Goal: Find specific page/section: Find specific page/section

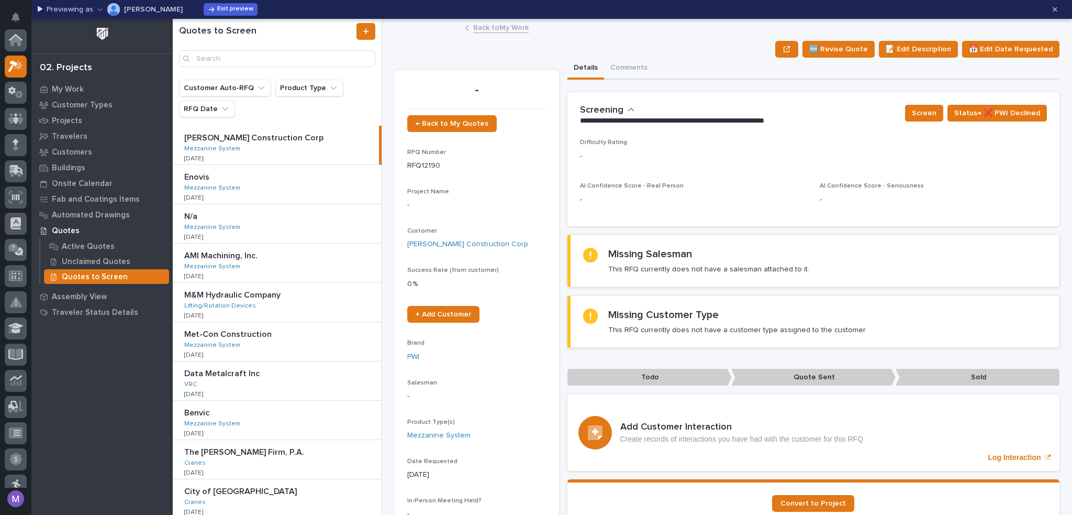
scroll to position [26, 0]
click at [217, 10] on span "Exit preview" at bounding box center [235, 9] width 36 height 8
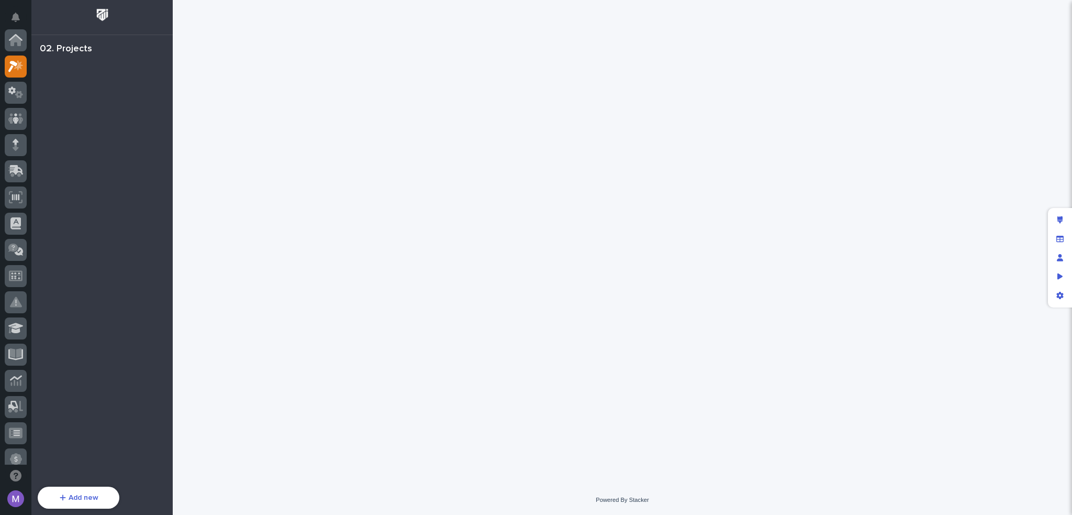
scroll to position [26, 0]
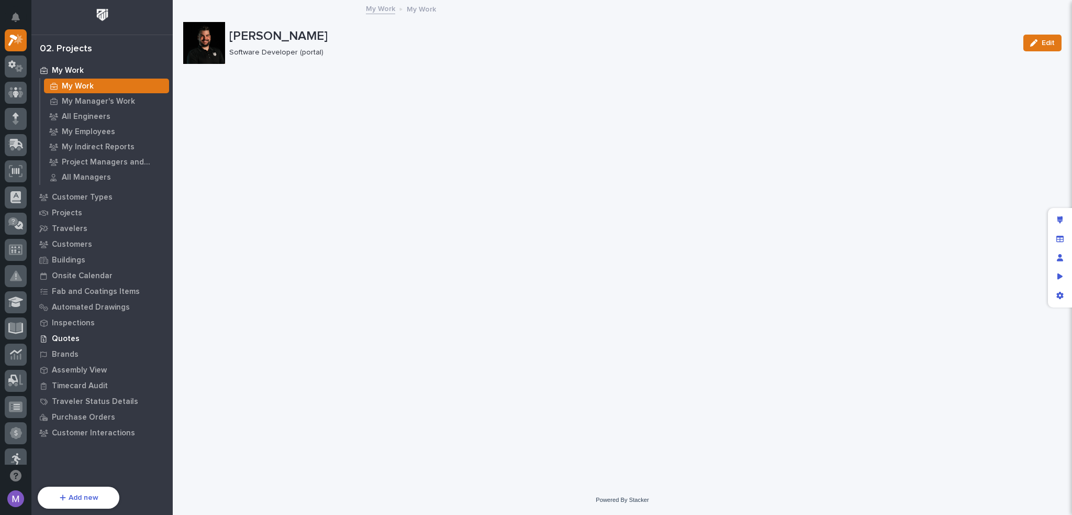
click at [72, 339] on p "Quotes" at bounding box center [66, 338] width 28 height 9
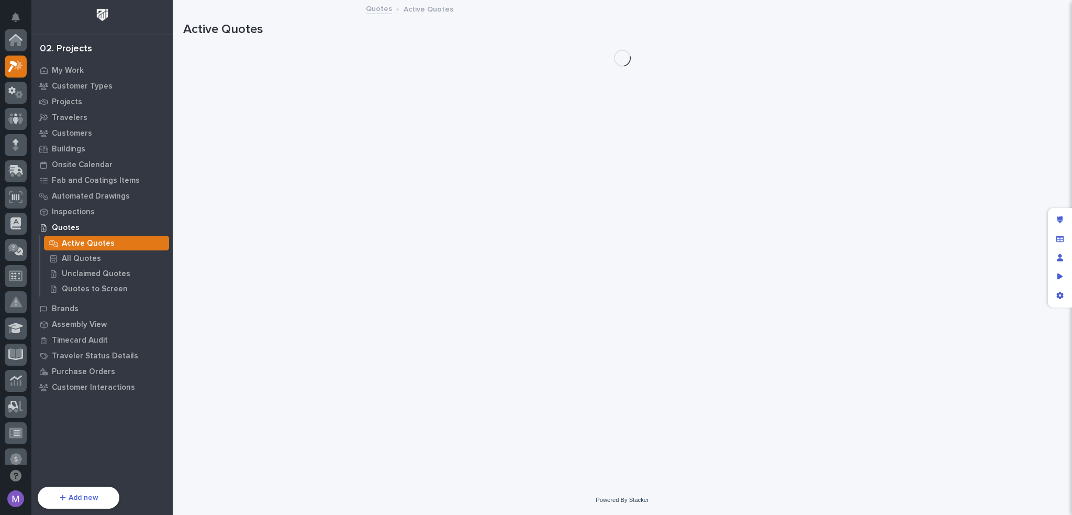
scroll to position [26, 0]
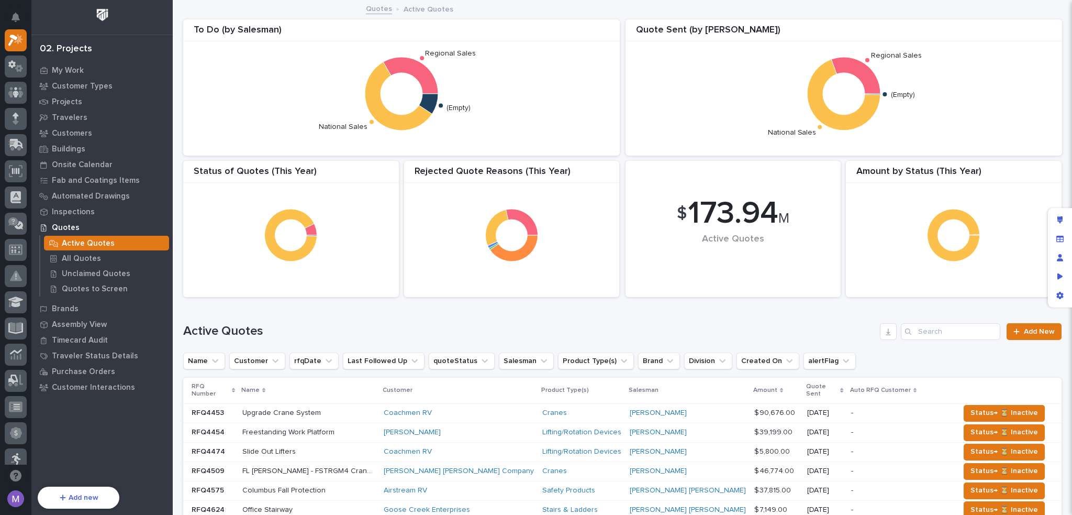
click at [488, 408] on div "Coachmen RV" at bounding box center [459, 412] width 150 height 9
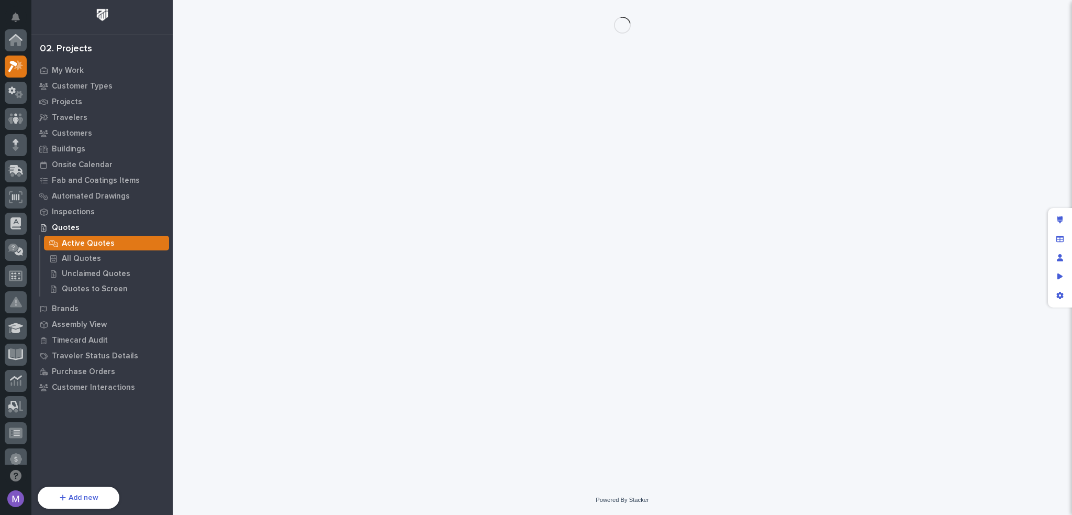
scroll to position [26, 0]
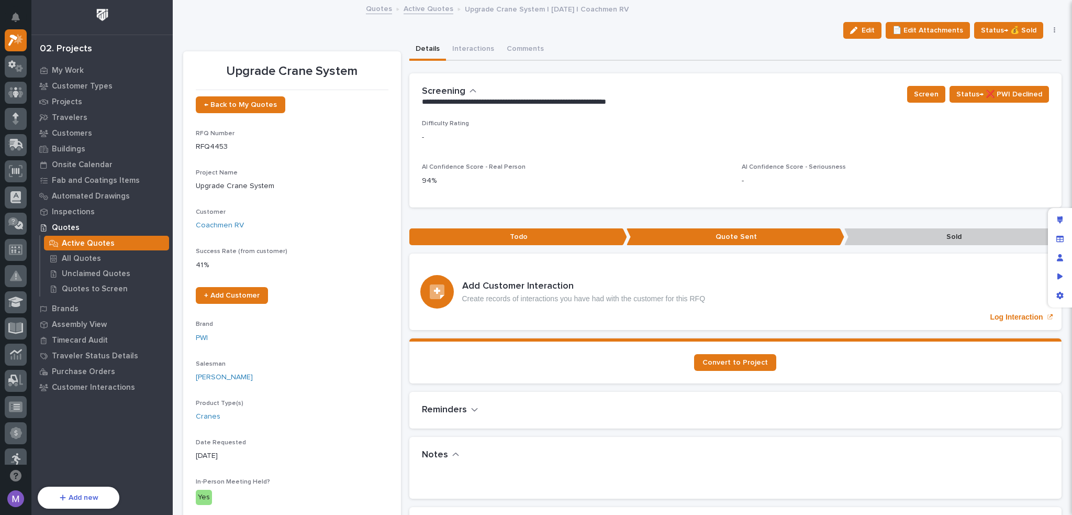
click at [470, 91] on icon "button" at bounding box center [473, 90] width 7 height 9
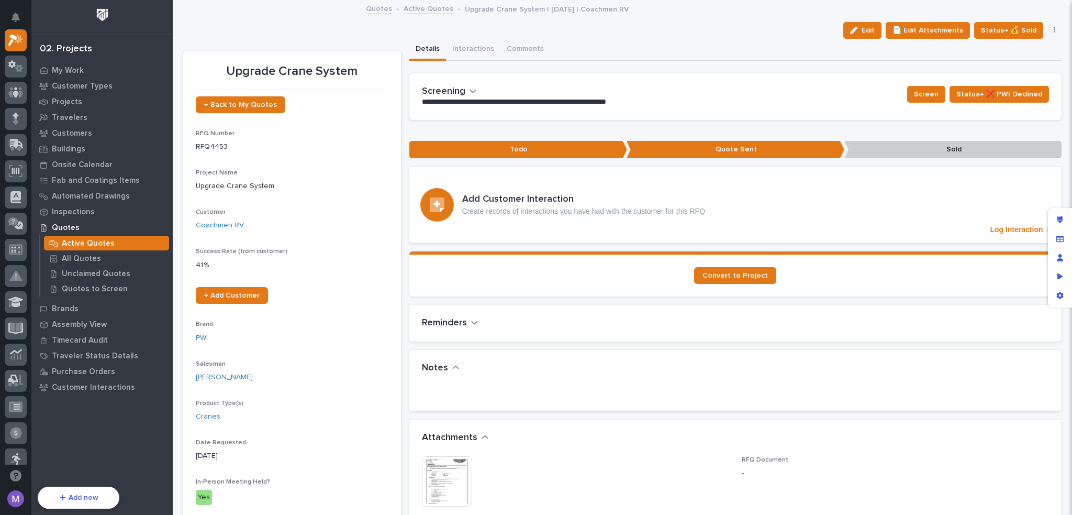
click at [470, 90] on icon "button" at bounding box center [473, 90] width 7 height 9
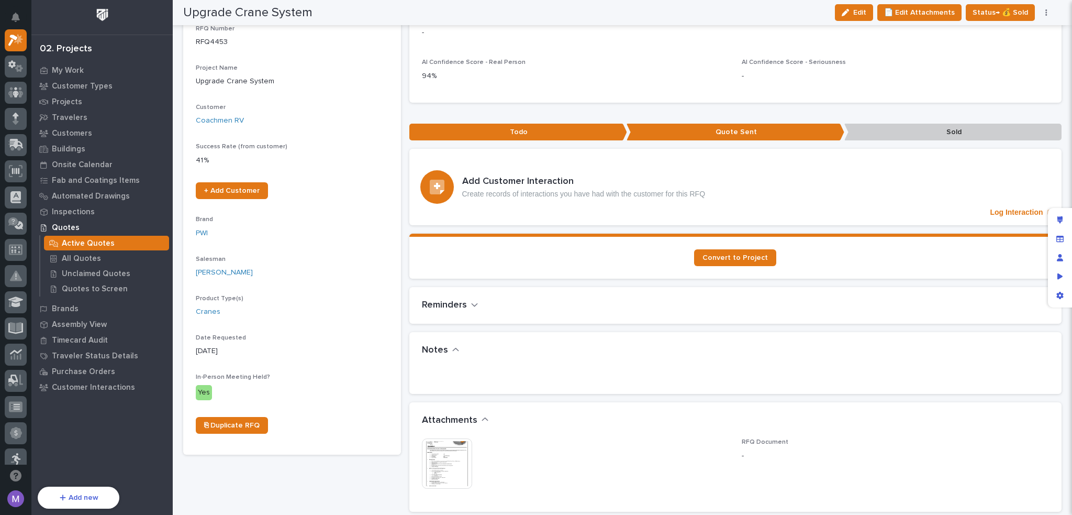
scroll to position [0, 0]
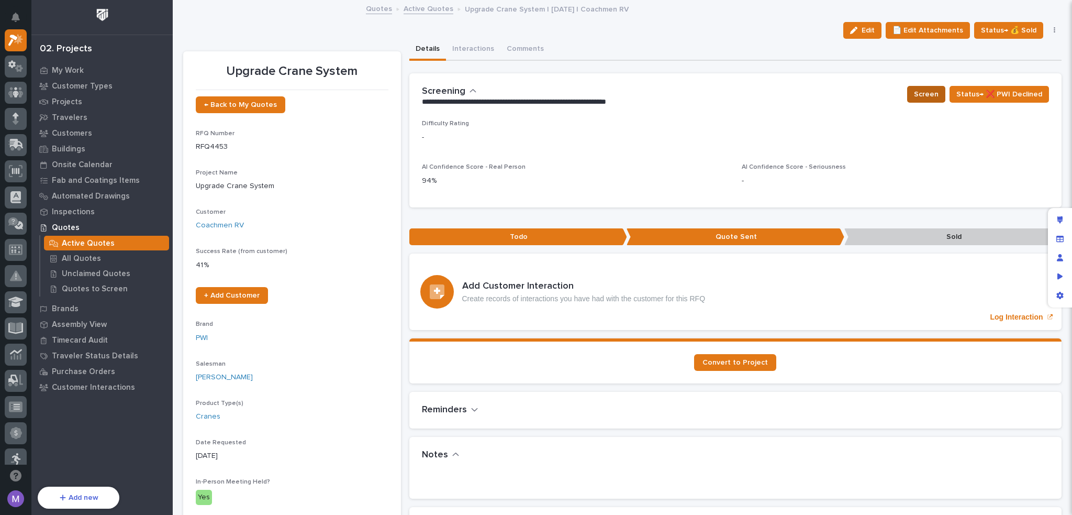
click at [918, 90] on span "Screen" at bounding box center [926, 94] width 25 height 13
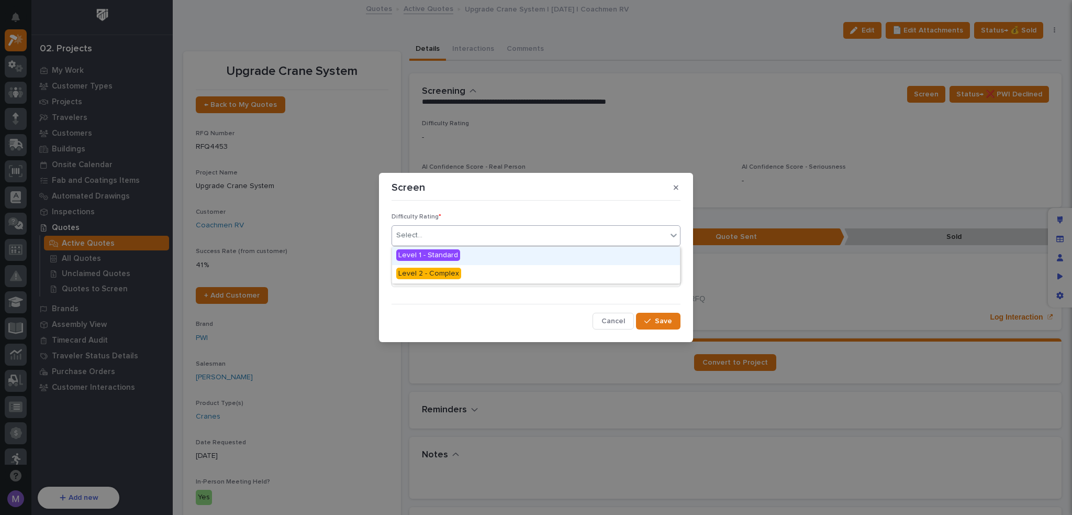
click at [504, 233] on div "Select..." at bounding box center [529, 235] width 275 height 17
click at [620, 208] on div "Difficulty Rating * option Level 1 - Standard focused, 1 of 2. 2 results availa…" at bounding box center [536, 267] width 289 height 125
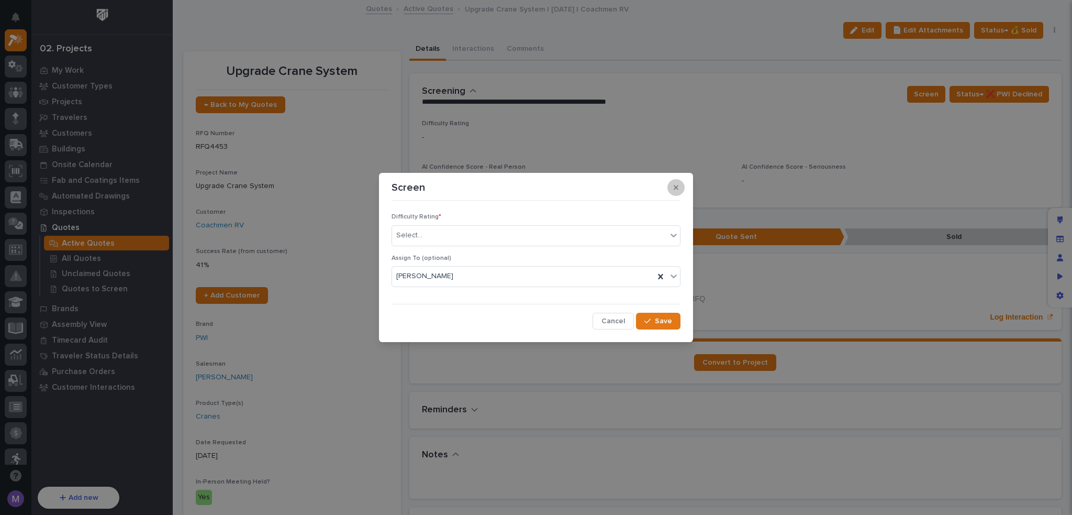
click at [679, 188] on button "button" at bounding box center [675, 187] width 17 height 17
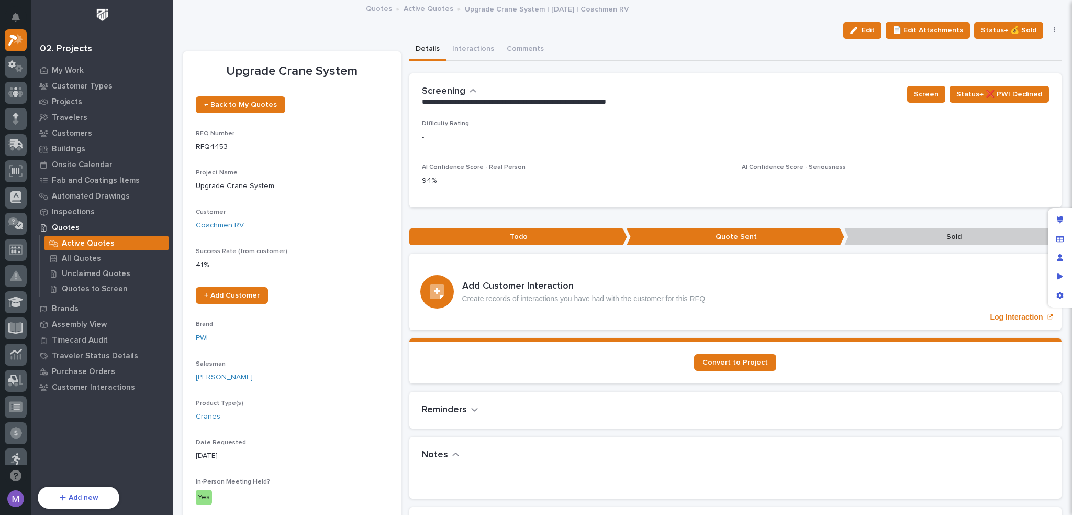
click at [478, 178] on p "94%" at bounding box center [575, 180] width 307 height 11
drag, startPoint x: 582, startPoint y: 177, endPoint x: 468, endPoint y: 184, distance: 114.3
click at [581, 177] on p "94%" at bounding box center [575, 180] width 307 height 11
drag, startPoint x: 420, startPoint y: 180, endPoint x: 488, endPoint y: 181, distance: 67.5
click at [488, 181] on p "94%" at bounding box center [575, 180] width 307 height 11
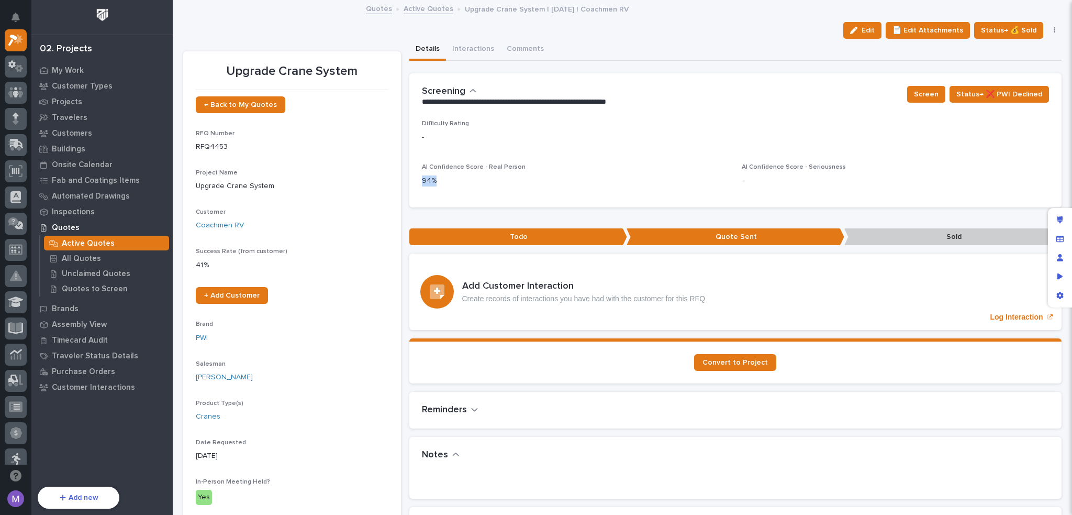
drag, startPoint x: 530, startPoint y: 184, endPoint x: 517, endPoint y: 184, distance: 13.1
click at [530, 184] on p "94%" at bounding box center [575, 180] width 307 height 11
click at [84, 291] on p "Quotes to Screen" at bounding box center [95, 288] width 66 height 9
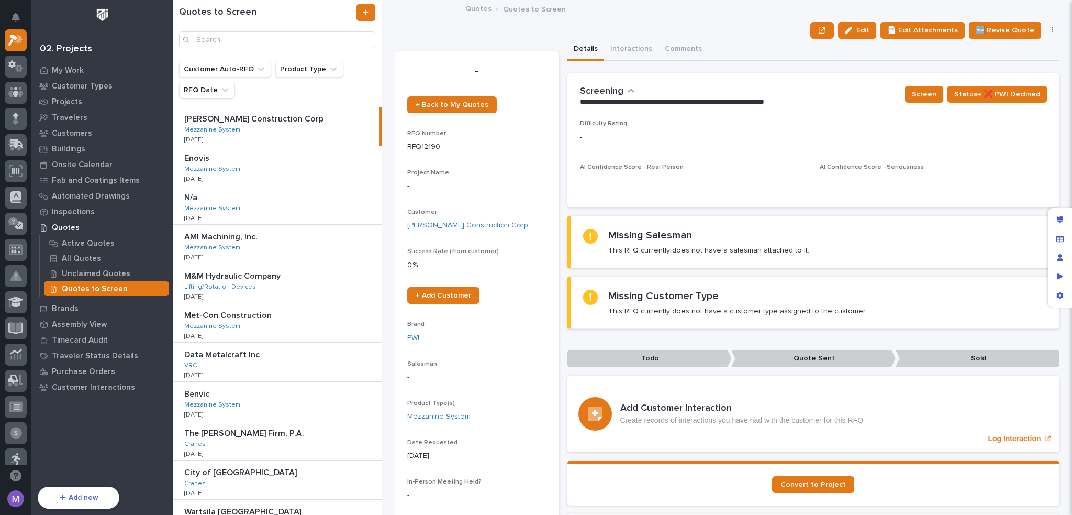
click at [257, 108] on div "[PERSON_NAME] Construction Corp [PERSON_NAME] Construction Corp Mezzanine Syste…" at bounding box center [276, 126] width 206 height 39
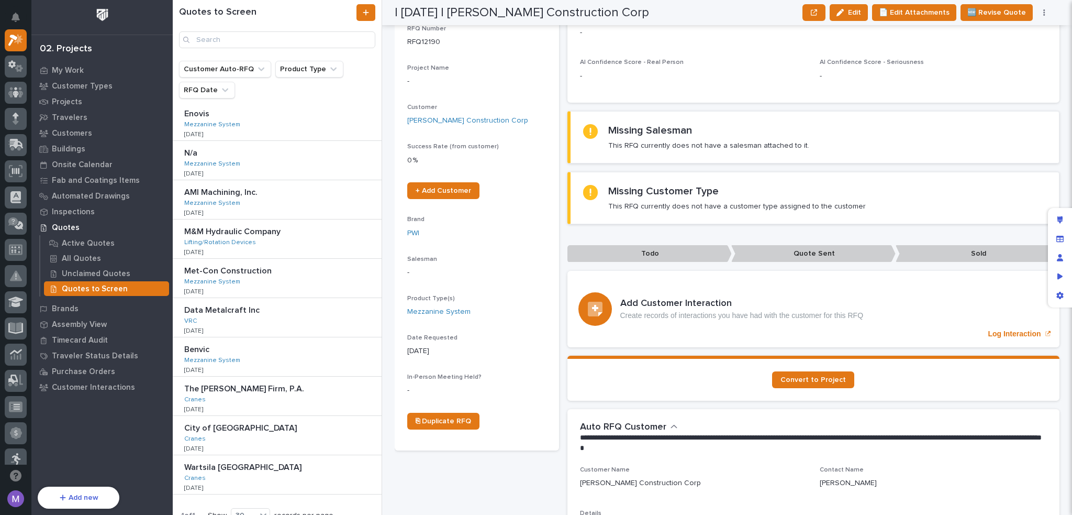
scroll to position [82, 0]
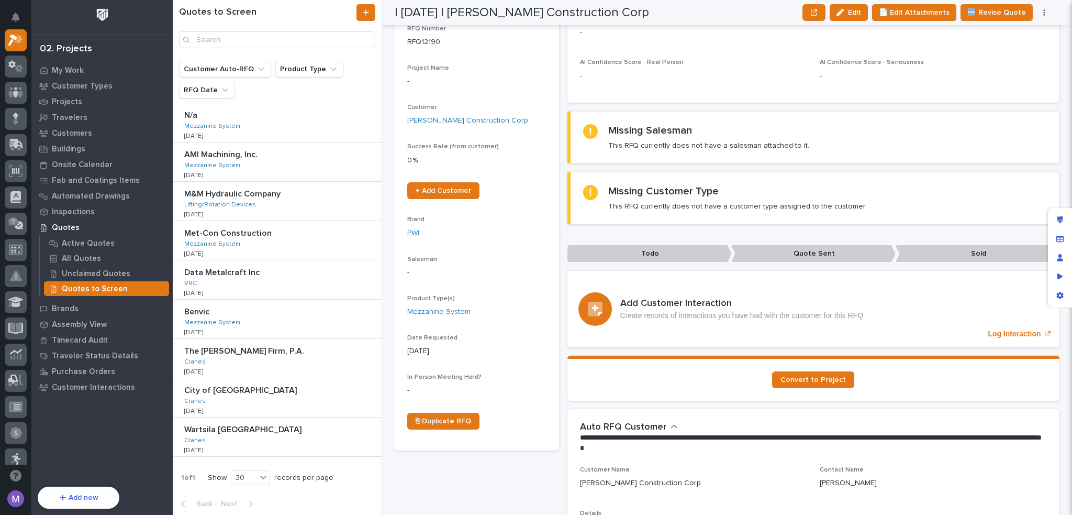
click at [256, 440] on div "Wartsila North America Wartsila [GEOGRAPHIC_DATA] Cranes [DATE]" at bounding box center [277, 436] width 209 height 39
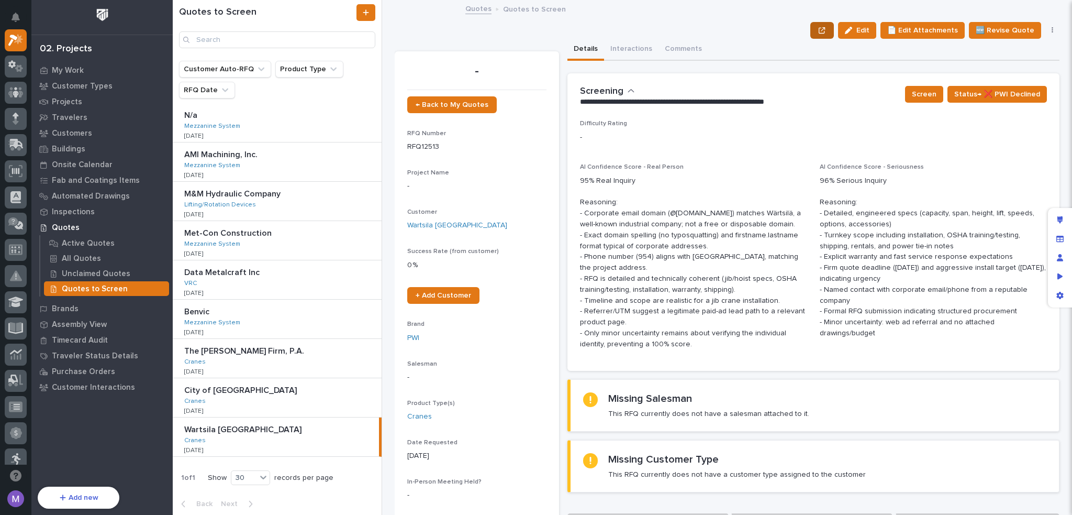
click at [832, 28] on button "button" at bounding box center [821, 30] width 23 height 17
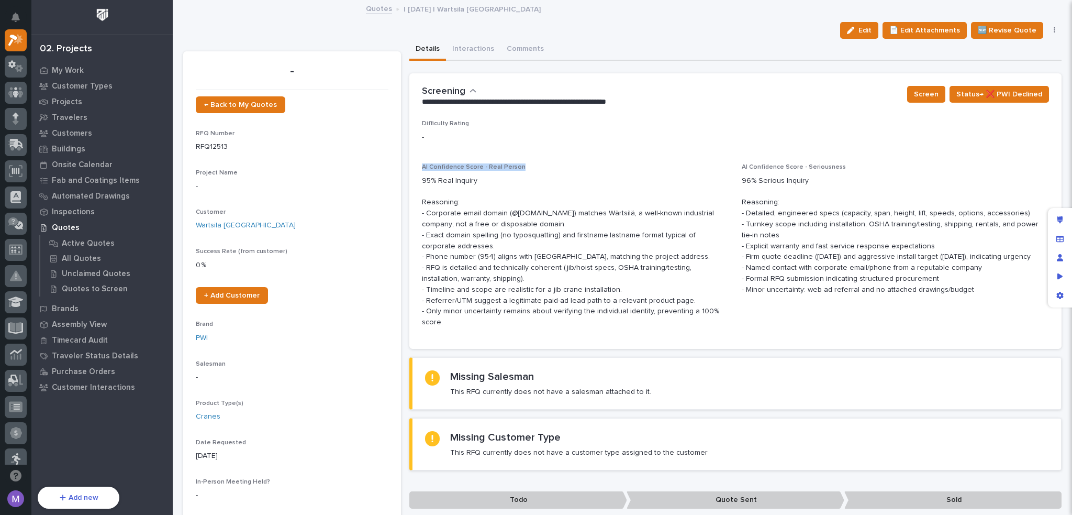
drag, startPoint x: 419, startPoint y: 165, endPoint x: 515, endPoint y: 168, distance: 96.4
click at [515, 168] on div "Difficulty Rating - AI Confidence Score - Real Person 95% Real Inquiry Reasonin…" at bounding box center [735, 234] width 653 height 229
drag, startPoint x: 739, startPoint y: 164, endPoint x: 838, endPoint y: 173, distance: 99.4
click at [838, 173] on div "AI Confidence Score - Seriousness 96% Serious Inquiry Reasoning: - Detailed, en…" at bounding box center [895, 233] width 307 height 140
click at [840, 167] on p "AI Confidence Score - Seriousness" at bounding box center [895, 166] width 307 height 7
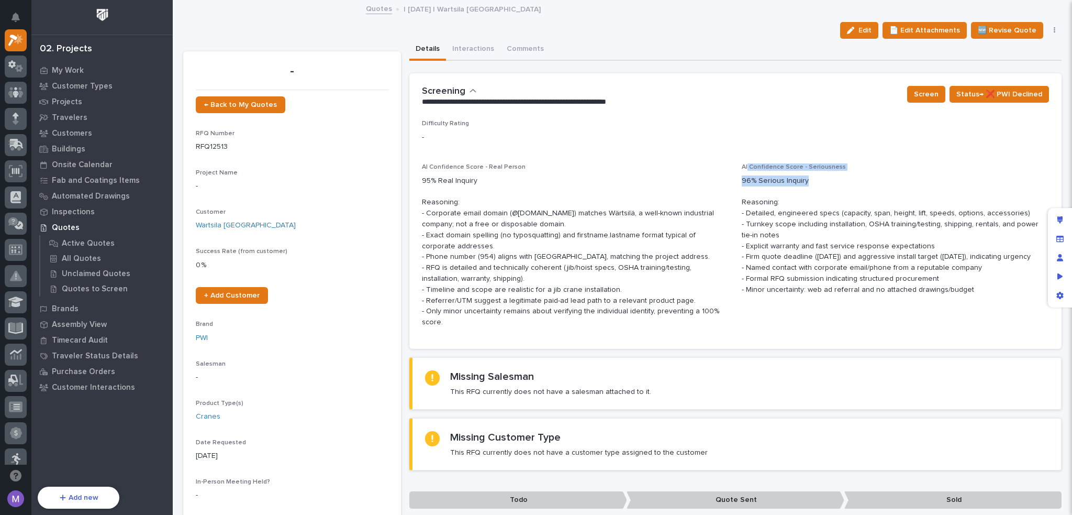
drag, startPoint x: 836, startPoint y: 165, endPoint x: 733, endPoint y: 169, distance: 102.7
click at [733, 169] on div "Difficulty Rating - AI Confidence Score - Real Person 95% Real Inquiry Reasonin…" at bounding box center [736, 228] width 628 height 216
drag, startPoint x: 482, startPoint y: 168, endPoint x: 515, endPoint y: 168, distance: 33.5
click at [515, 168] on span "AI Confidence Score - Real Person" at bounding box center [474, 167] width 104 height 6
drag, startPoint x: 421, startPoint y: 180, endPoint x: 476, endPoint y: 179, distance: 55.0
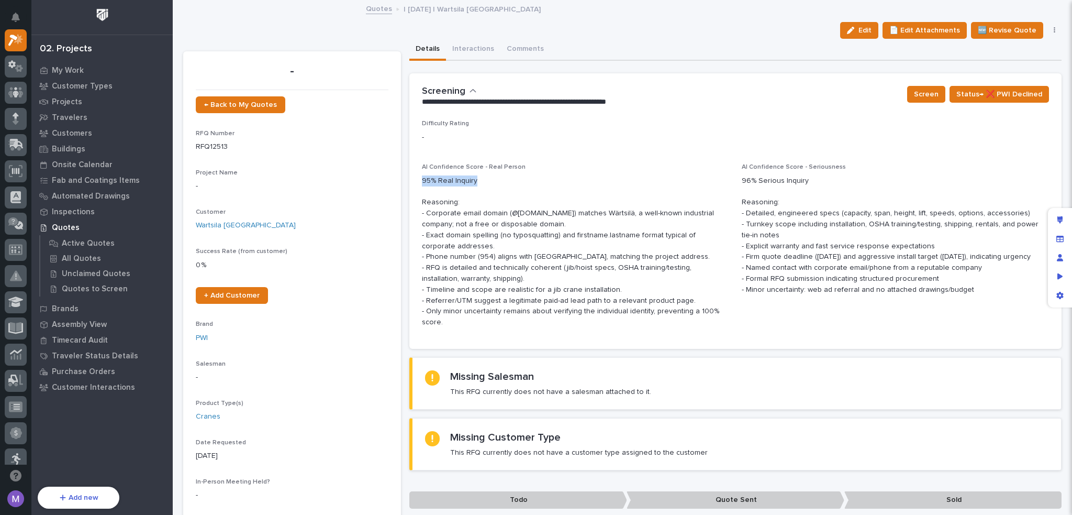
click at [476, 179] on p "95% Real Inquiry Reasoning: - Corporate email domain (@[DOMAIN_NAME]) matches W…" at bounding box center [575, 251] width 307 height 152
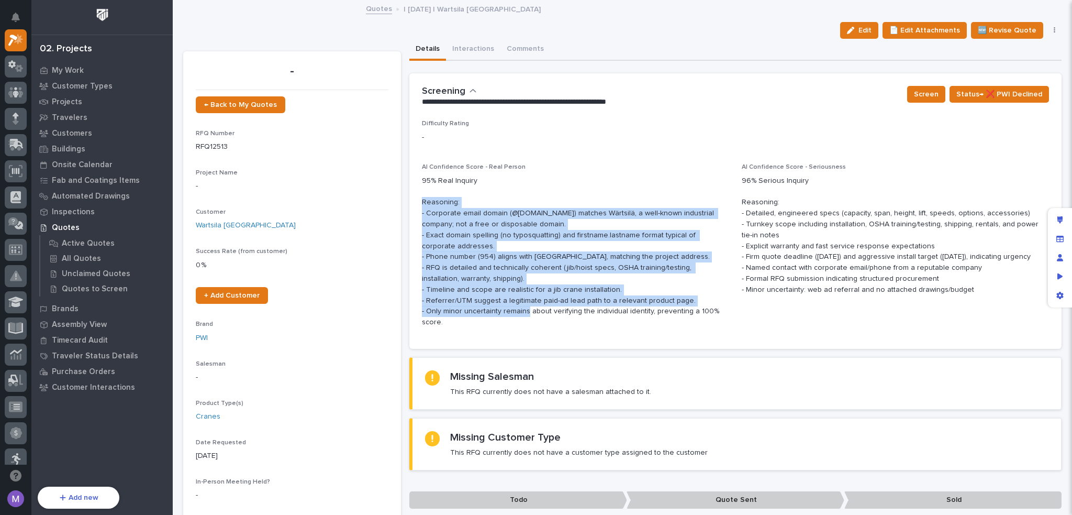
drag, startPoint x: 417, startPoint y: 202, endPoint x: 533, endPoint y: 315, distance: 162.2
click at [533, 315] on div "Difficulty Rating - AI Confidence Score - Real Person 95% Real Inquiry Reasonin…" at bounding box center [735, 234] width 653 height 229
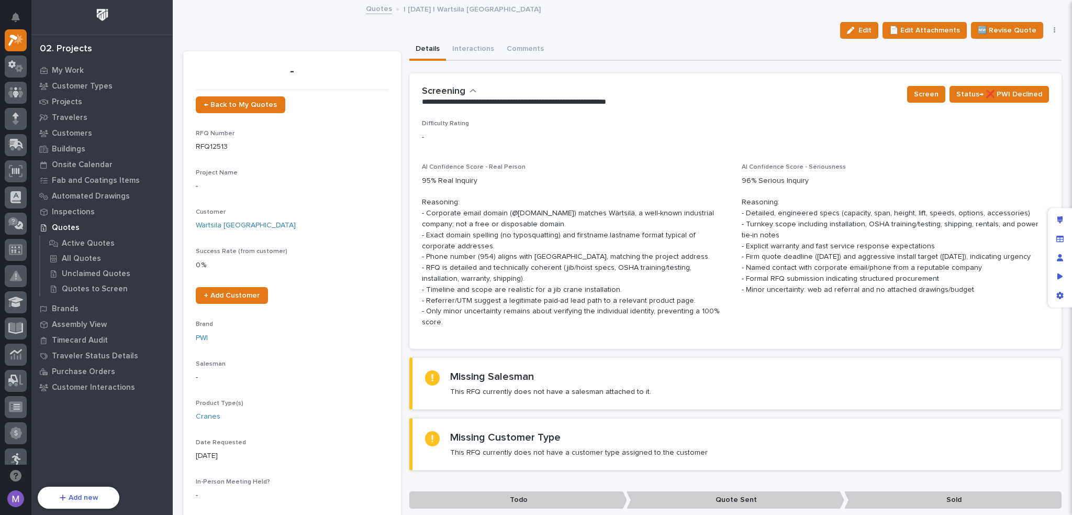
click at [544, 324] on p "95% Real Inquiry Reasoning: - Corporate email domain (@[DOMAIN_NAME]) matches W…" at bounding box center [575, 251] width 307 height 152
drag, startPoint x: 798, startPoint y: 168, endPoint x: 837, endPoint y: 170, distance: 39.3
click at [837, 170] on p "AI Confidence Score - Seriousness" at bounding box center [895, 166] width 307 height 7
click at [846, 174] on div "96% Serious Inquiry Reasoning: - Detailed, engineered specs (capacity, span, he…" at bounding box center [895, 234] width 307 height 122
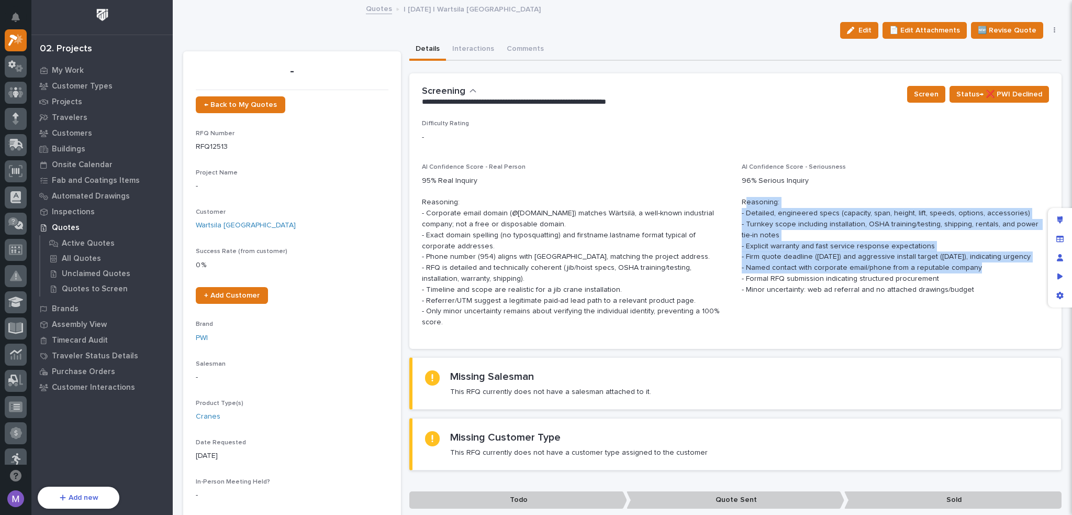
drag, startPoint x: 741, startPoint y: 198, endPoint x: 970, endPoint y: 273, distance: 240.1
click at [970, 273] on p "96% Serious Inquiry Reasoning: - Detailed, engineered specs (capacity, span, he…" at bounding box center [895, 235] width 307 height 120
click at [86, 286] on p "Quotes to Screen" at bounding box center [95, 288] width 66 height 9
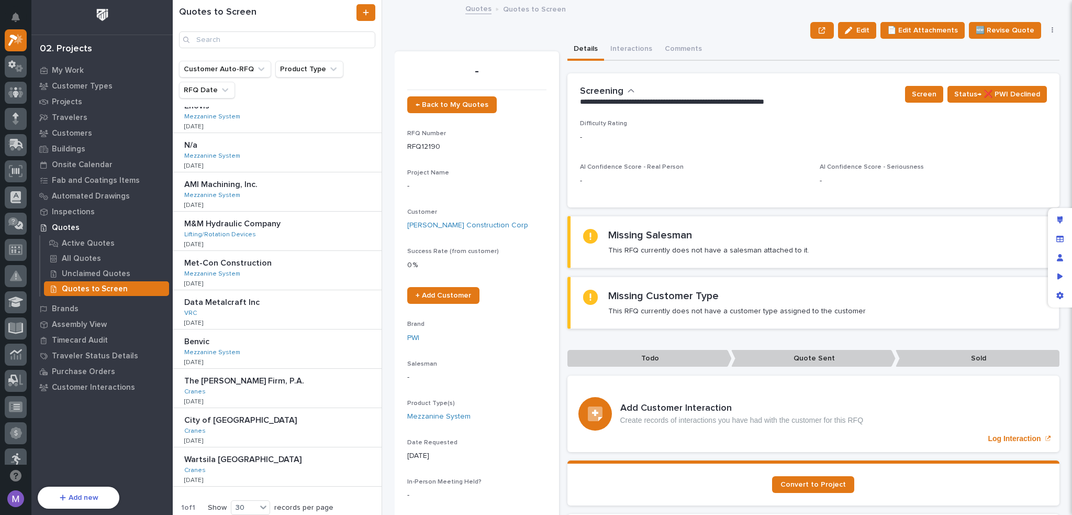
scroll to position [82, 0]
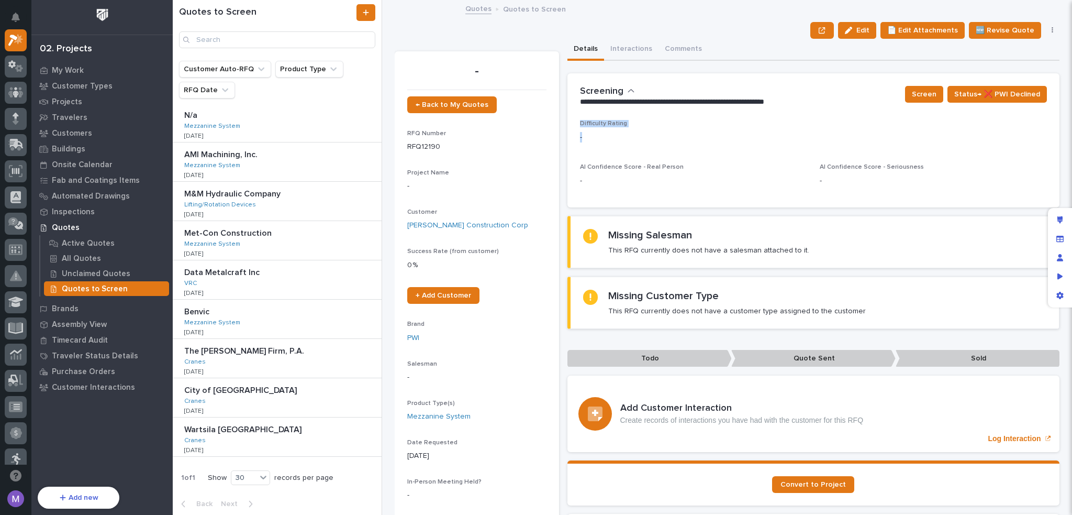
drag, startPoint x: 576, startPoint y: 123, endPoint x: 627, endPoint y: 145, distance: 55.5
click at [627, 145] on div "Difficulty Rating - AI Confidence Score - Real Person - AI Confidence Score - S…" at bounding box center [814, 163] width 493 height 87
drag, startPoint x: 582, startPoint y: 131, endPoint x: 565, endPoint y: 141, distance: 19.5
click at [582, 132] on p "-" at bounding box center [814, 137] width 468 height 11
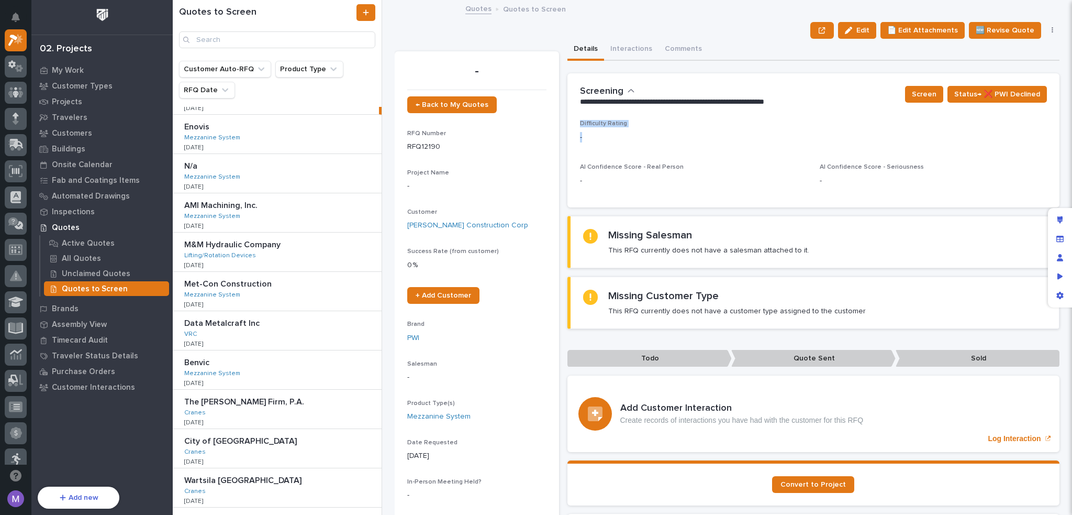
scroll to position [0, 0]
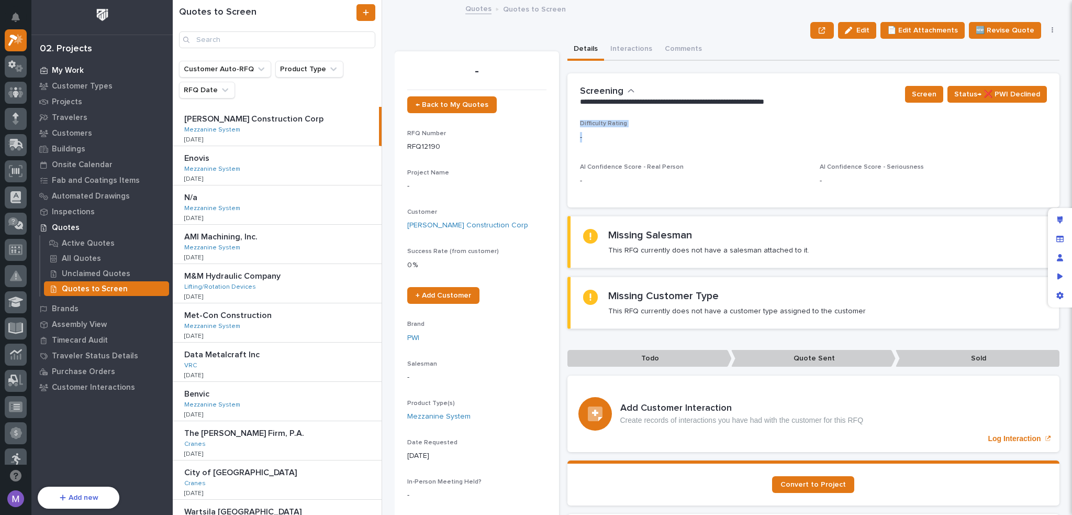
click at [67, 70] on p "My Work" at bounding box center [68, 70] width 32 height 9
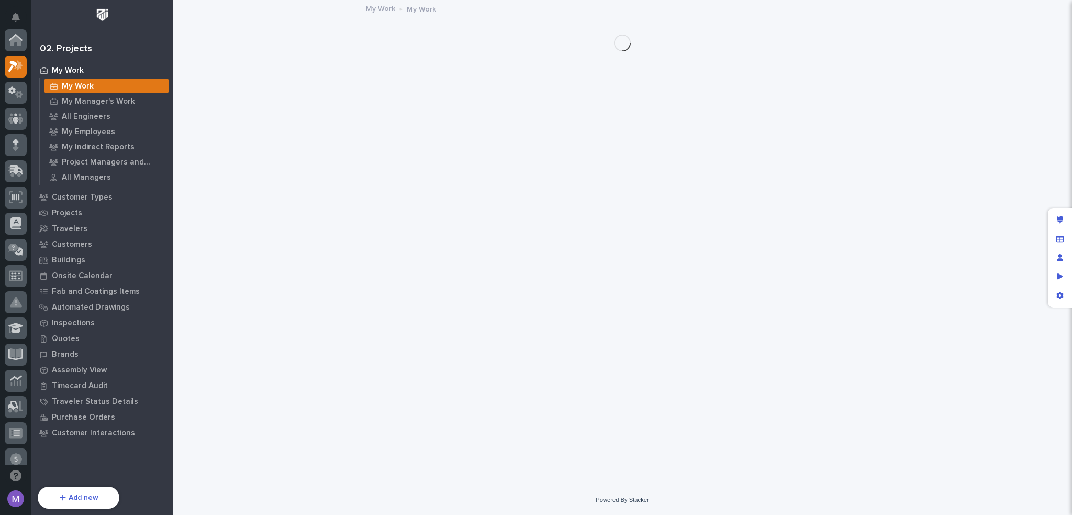
scroll to position [26, 0]
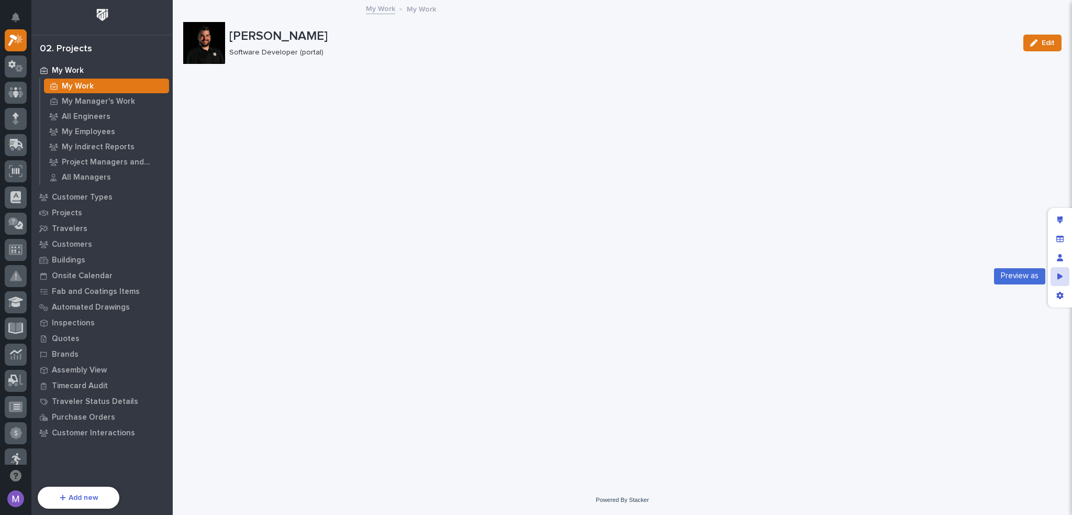
click at [1052, 276] on div "Preview as" at bounding box center [1060, 276] width 19 height 19
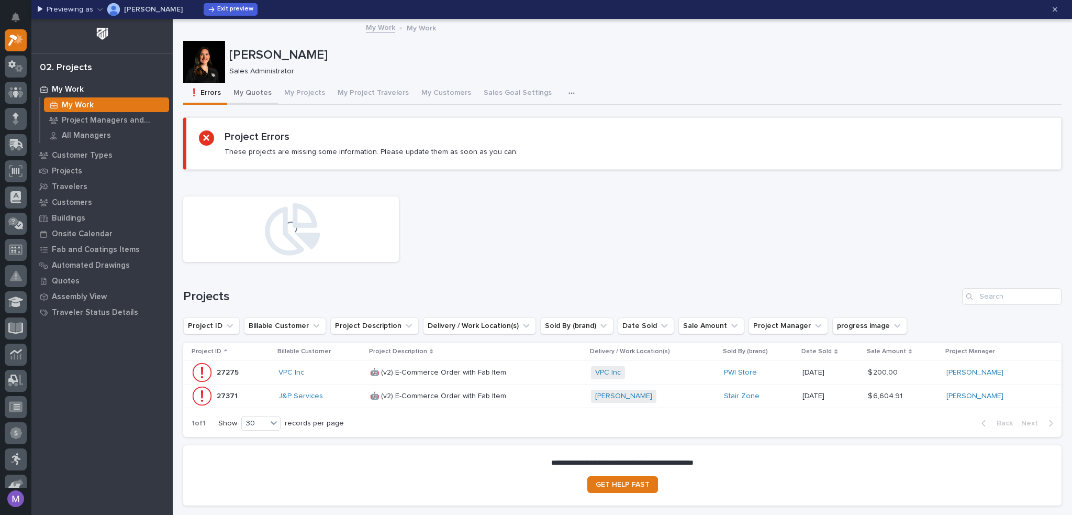
click at [247, 95] on button "My Quotes" at bounding box center [252, 94] width 51 height 22
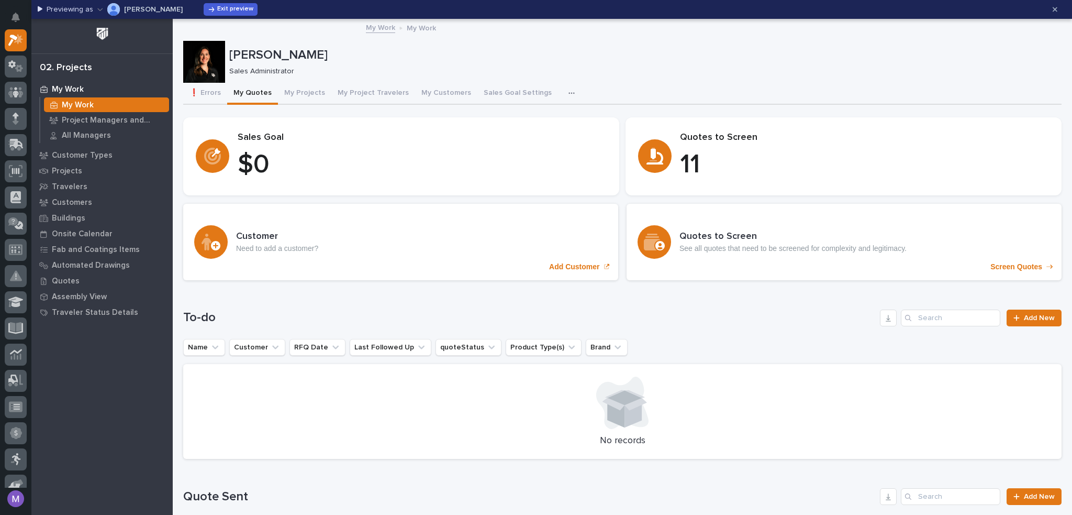
click at [678, 71] on p "Sales Administrator" at bounding box center [641, 71] width 824 height 9
click at [77, 280] on div "Quotes" at bounding box center [102, 280] width 136 height 15
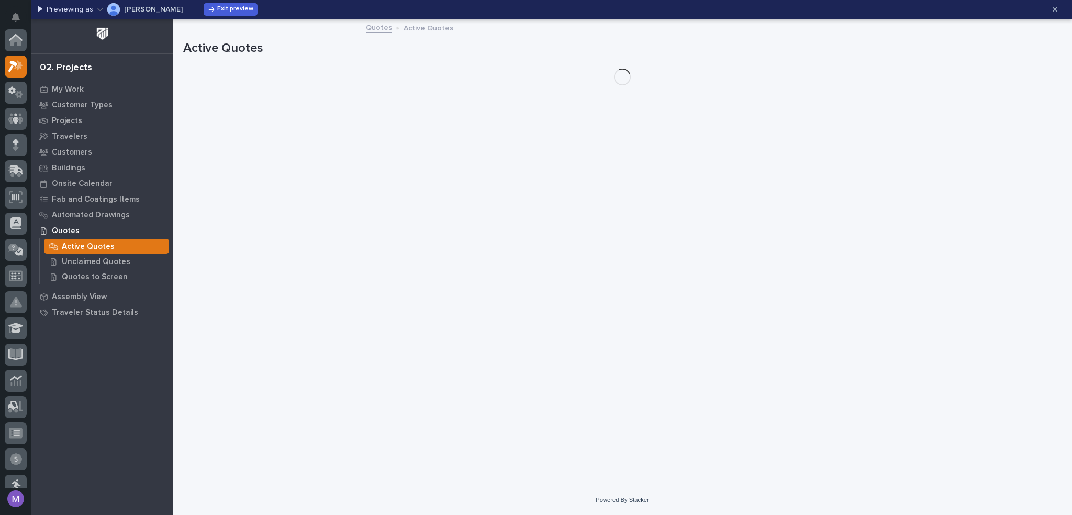
scroll to position [26, 0]
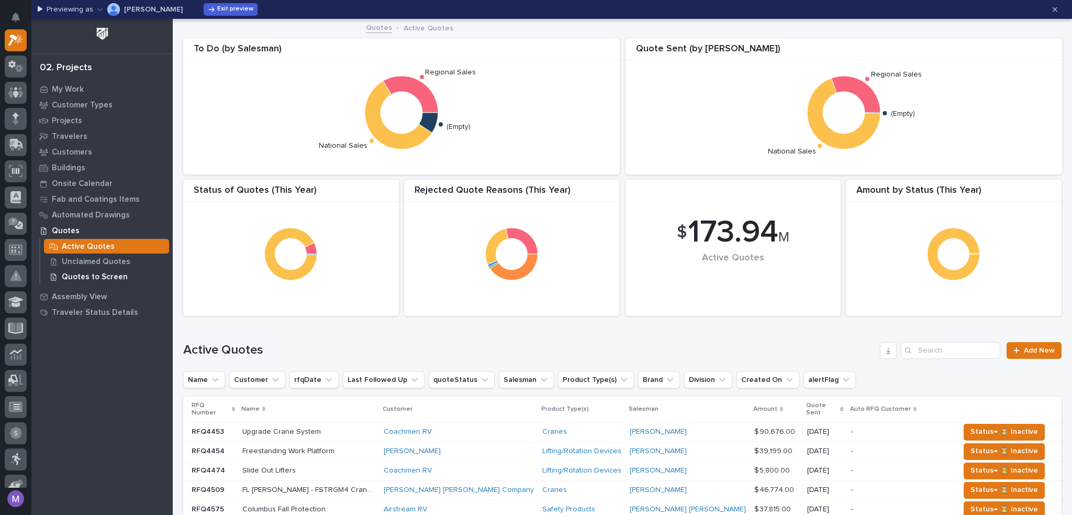
click at [97, 279] on p "Quotes to Screen" at bounding box center [95, 276] width 66 height 9
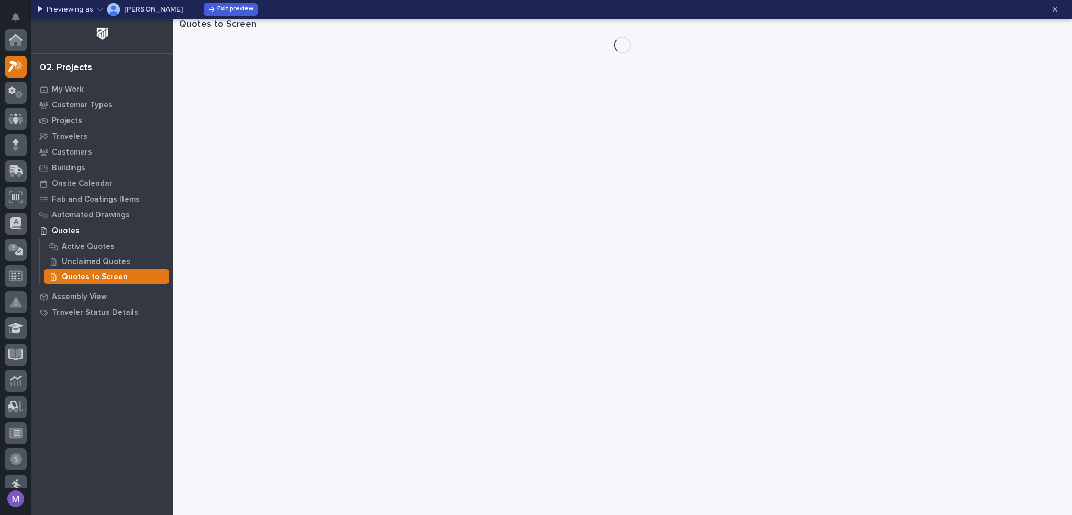
scroll to position [26, 0]
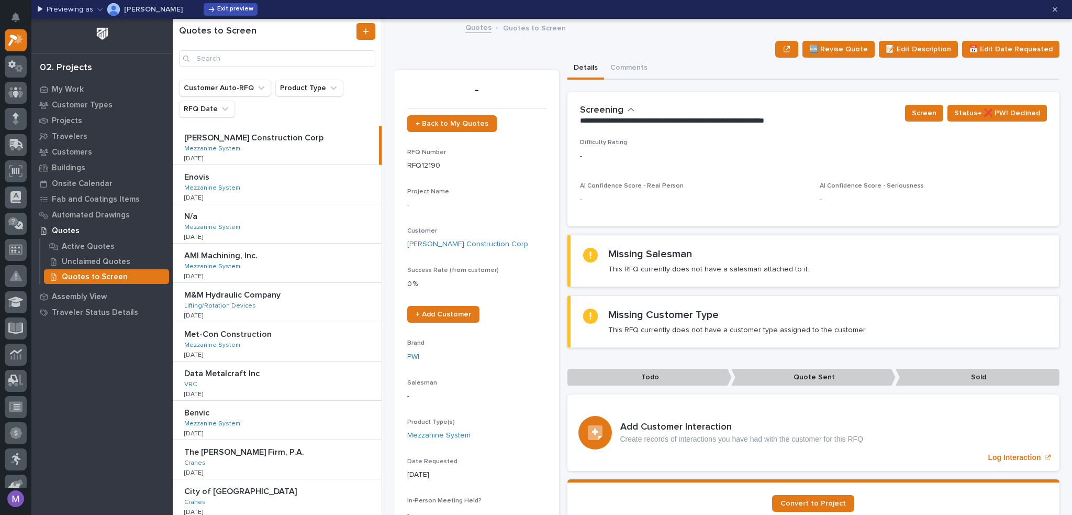
click at [217, 7] on span "Exit preview" at bounding box center [235, 9] width 36 height 8
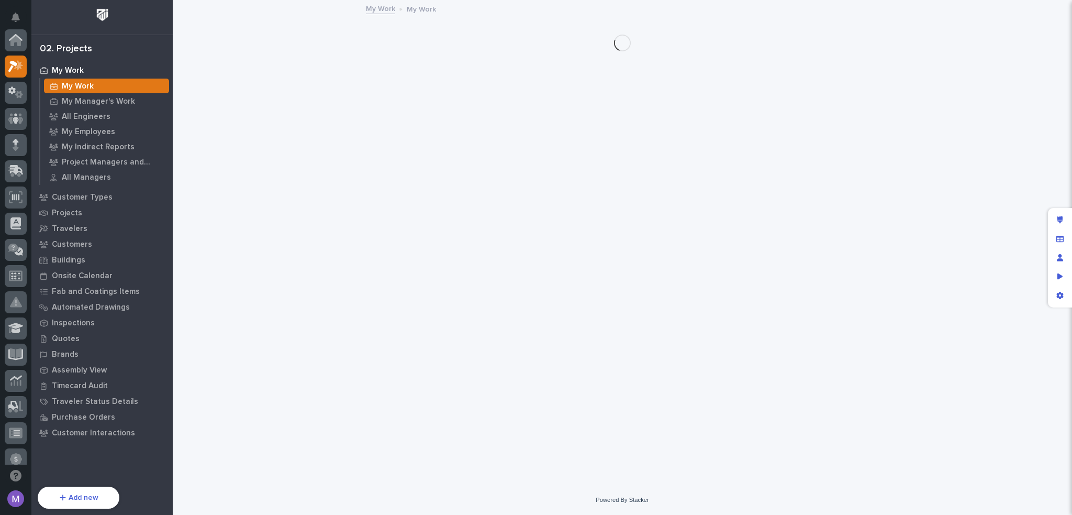
scroll to position [26, 0]
